Goal: Find specific page/section: Find specific page/section

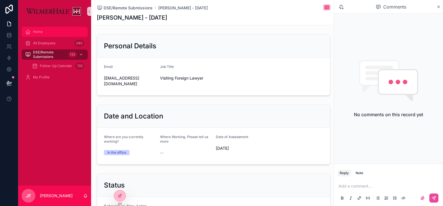
click at [39, 34] on span "Home" at bounding box center [38, 32] width 10 height 5
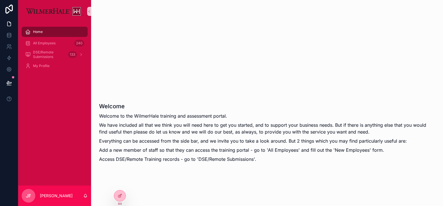
scroll to position [7, 0]
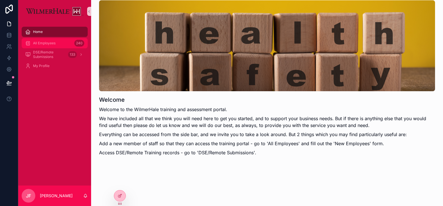
click at [44, 44] on span "All Employees" at bounding box center [44, 43] width 22 height 5
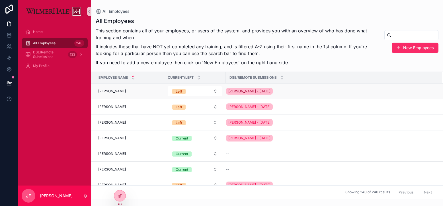
click at [251, 90] on span "[PERSON_NAME] - [DATE]" at bounding box center [249, 91] width 42 height 5
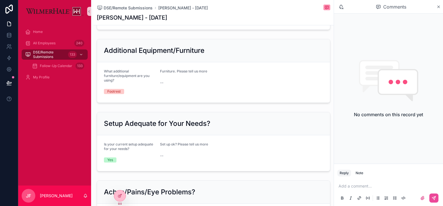
scroll to position [382, 0]
